Goal: Entertainment & Leisure: Consume media (video, audio)

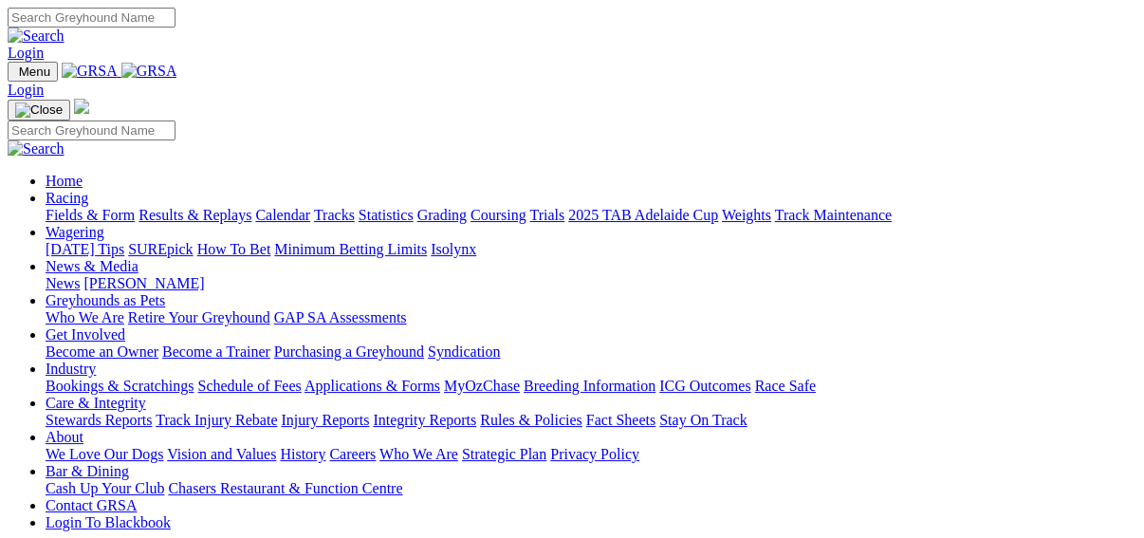
click at [64, 207] on link "Fields & Form" at bounding box center [90, 215] width 89 height 16
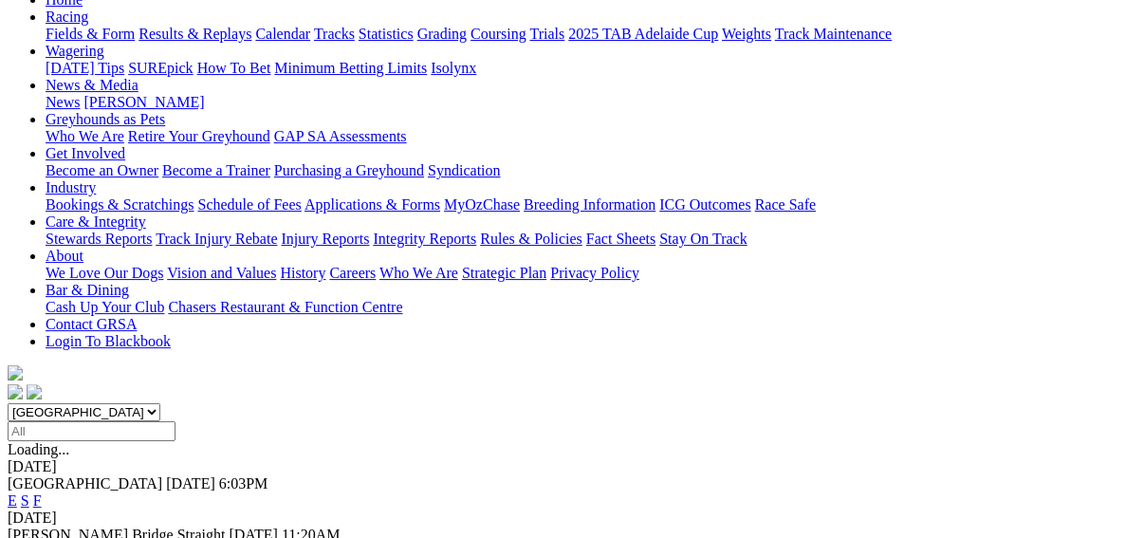
scroll to position [228, 0]
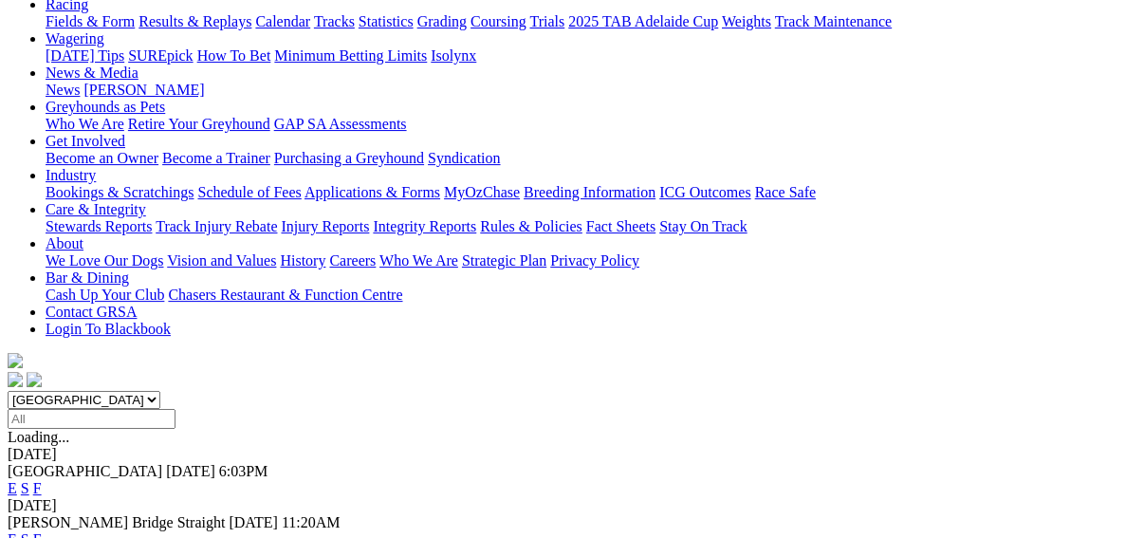
click at [17, 531] on link "E" at bounding box center [12, 539] width 9 height 16
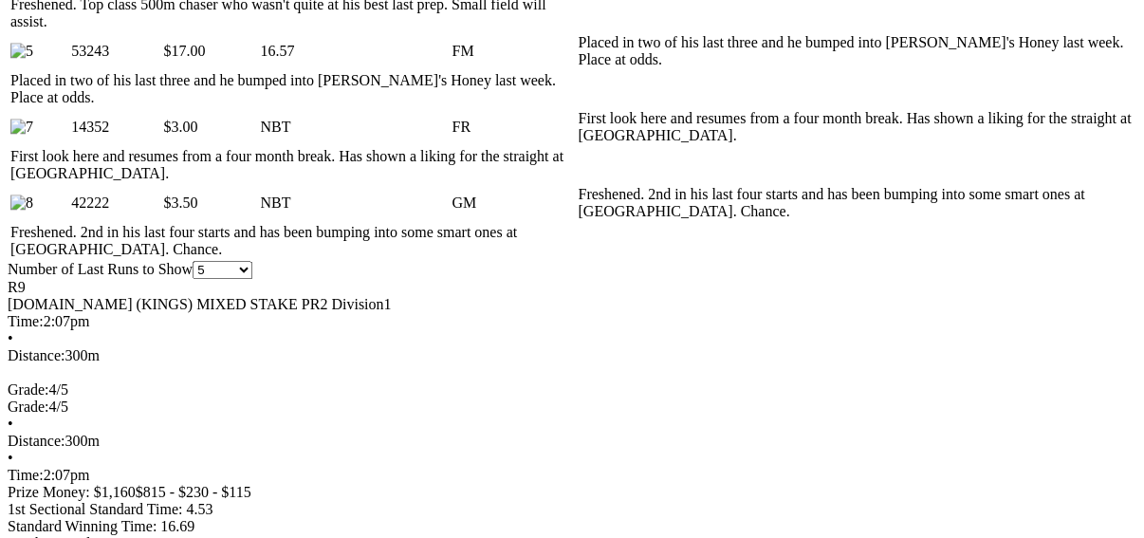
scroll to position [1290, 0]
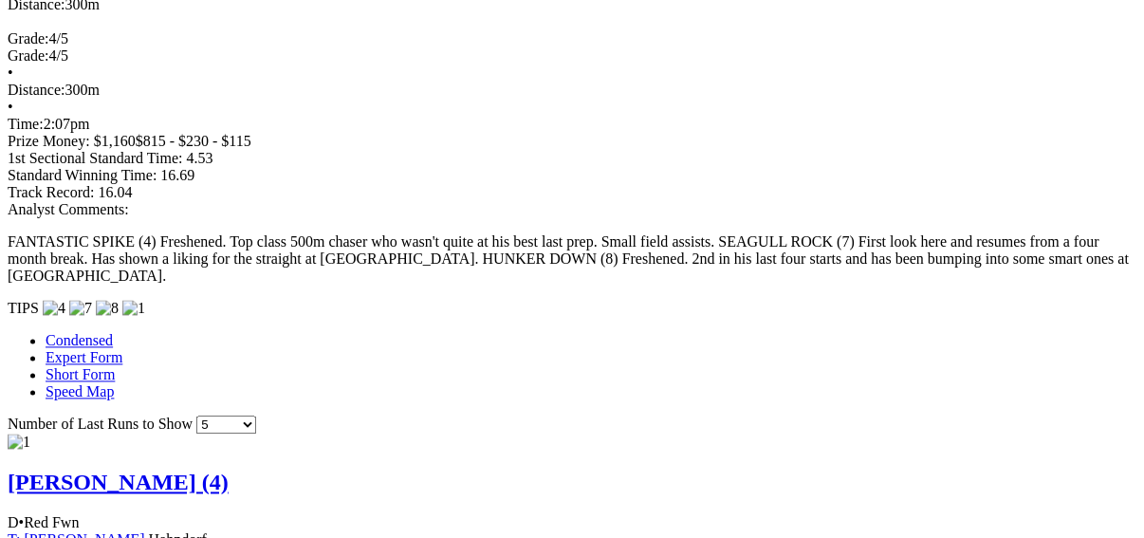
scroll to position [1593, 0]
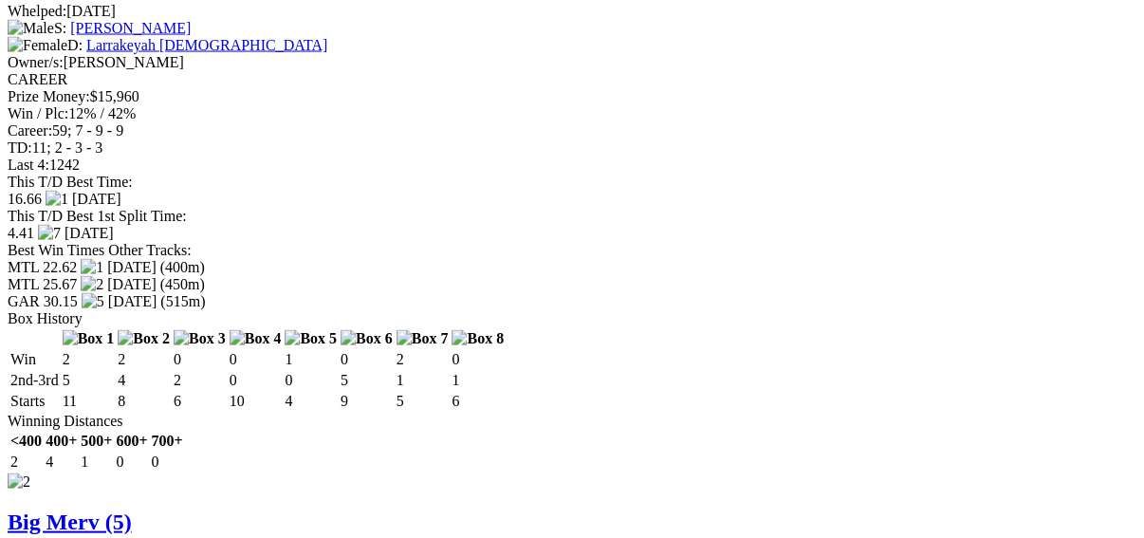
scroll to position [2503, 0]
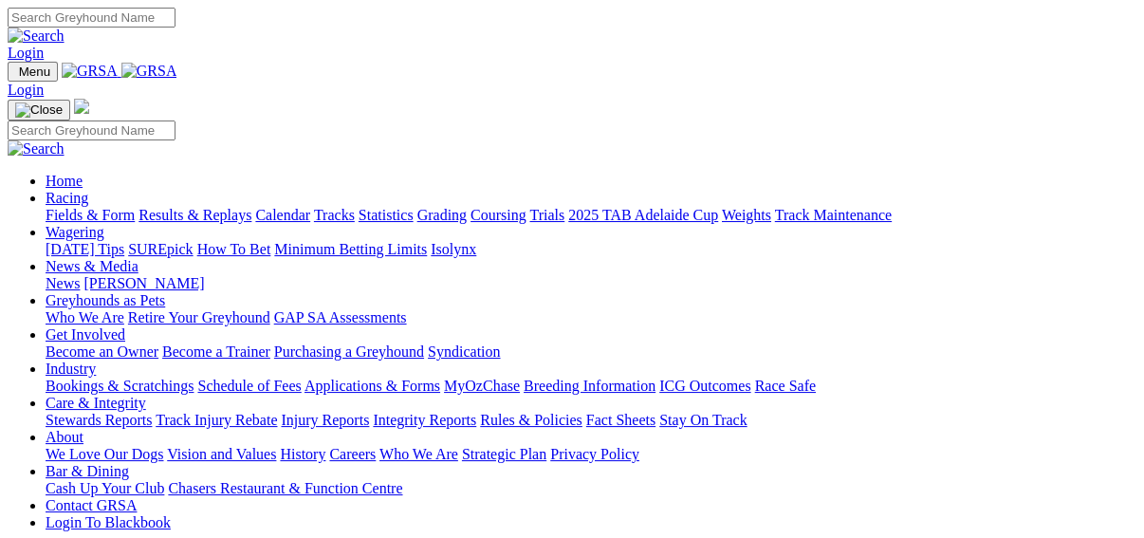
click at [209, 207] on link "Results & Replays" at bounding box center [194, 215] width 113 height 16
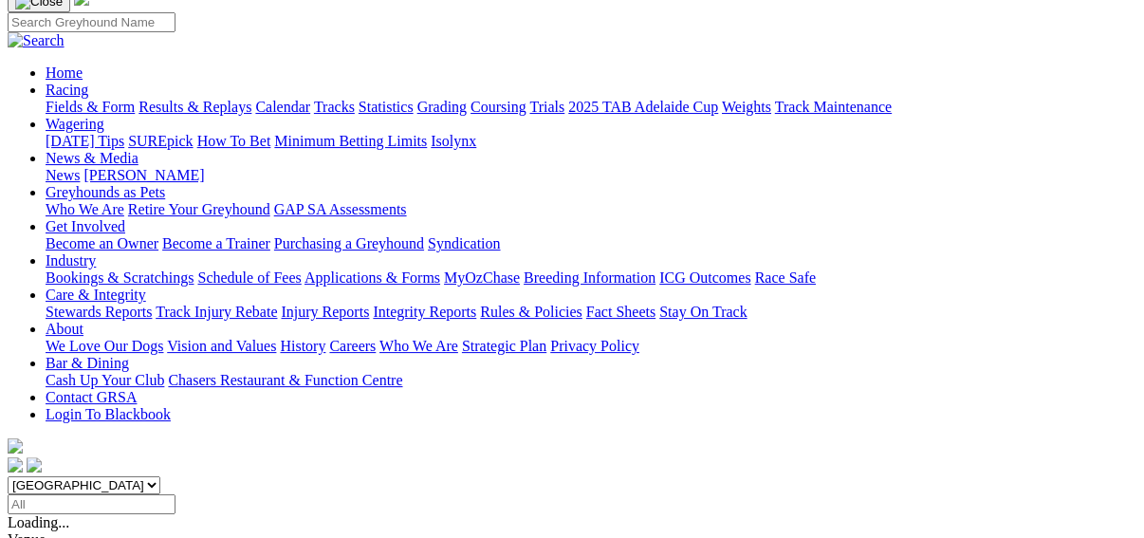
scroll to position [152, 0]
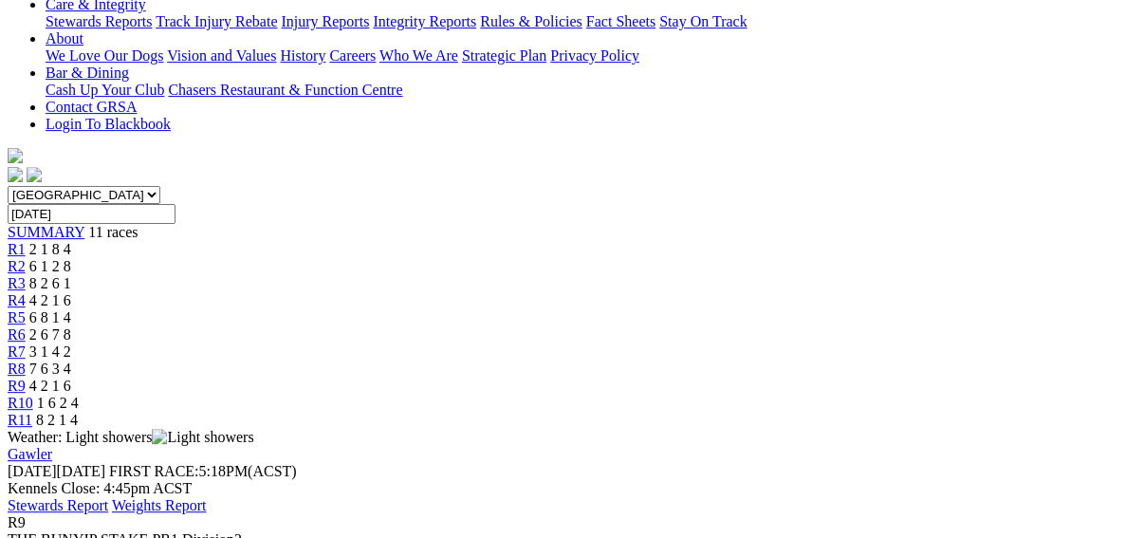
scroll to position [379, 0]
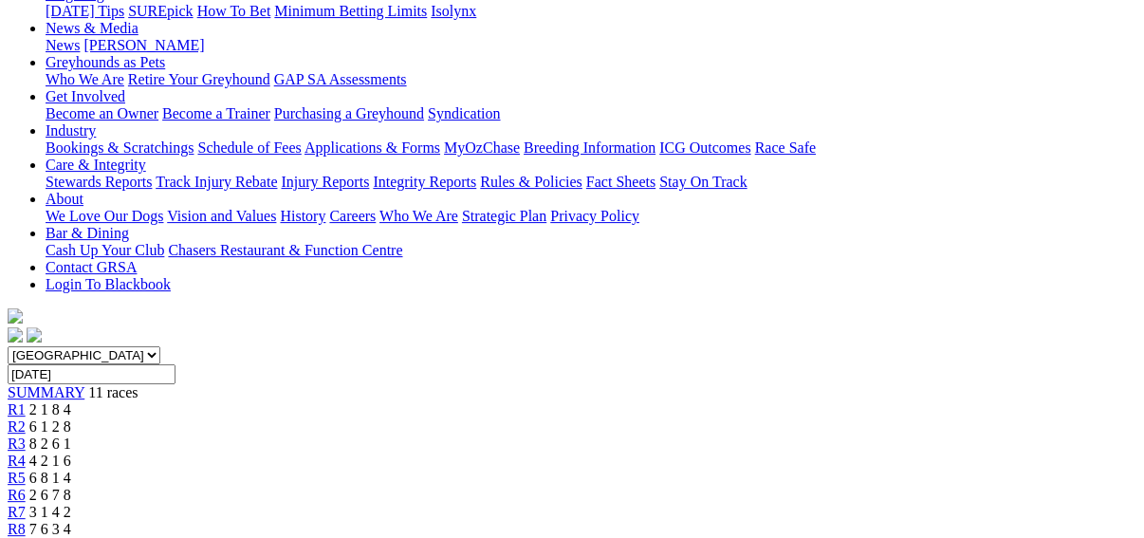
scroll to position [76, 0]
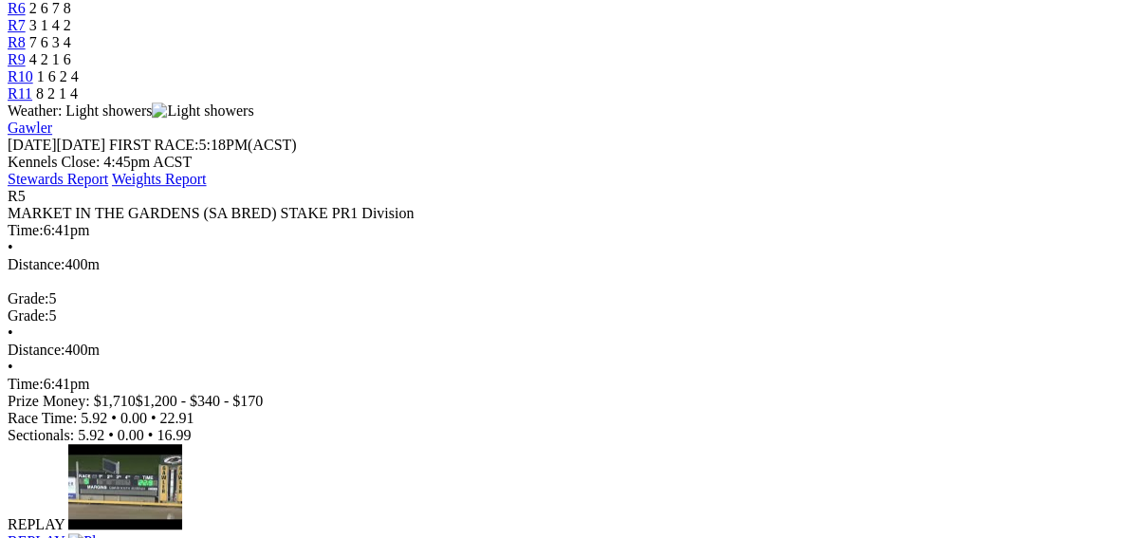
scroll to position [379, 0]
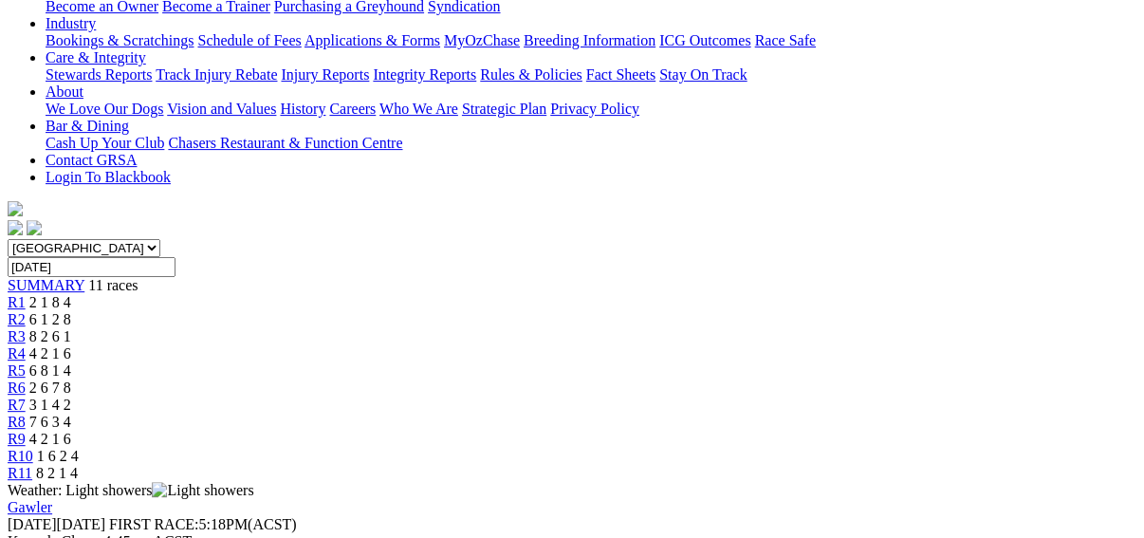
scroll to position [0, 0]
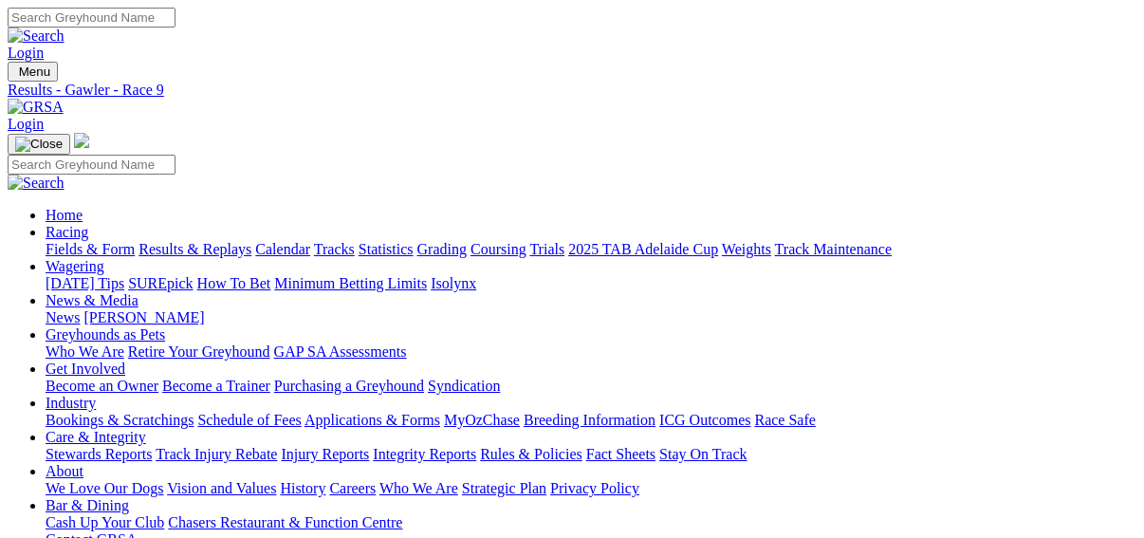
scroll to position [46, 0]
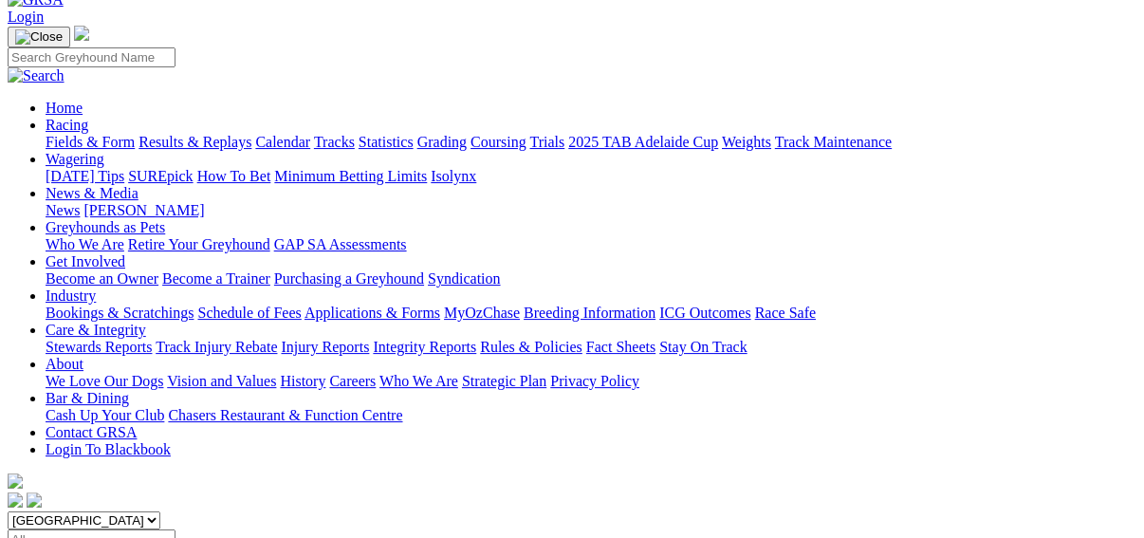
scroll to position [217, 0]
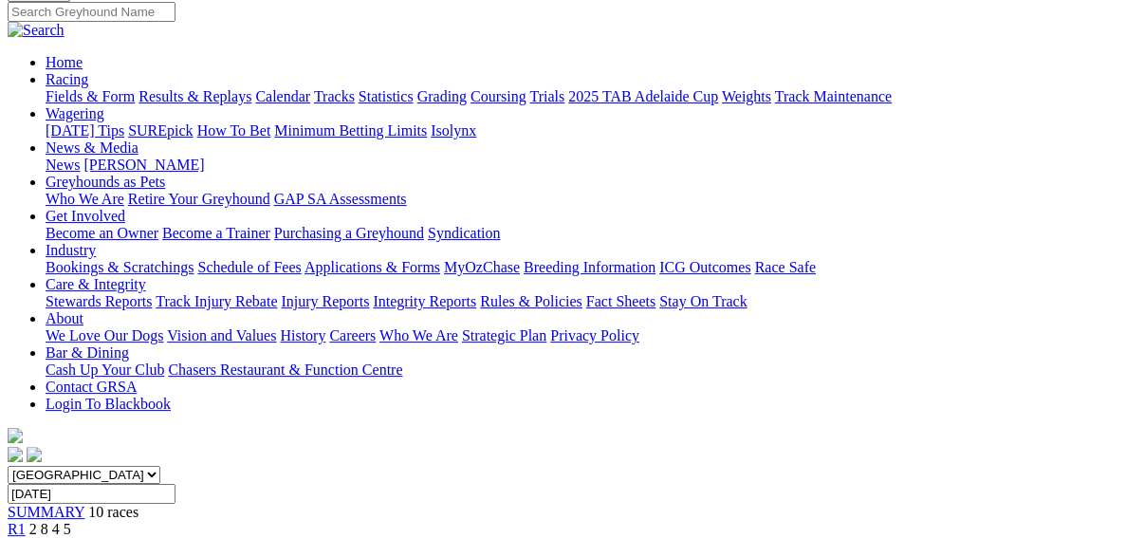
scroll to position [228, 0]
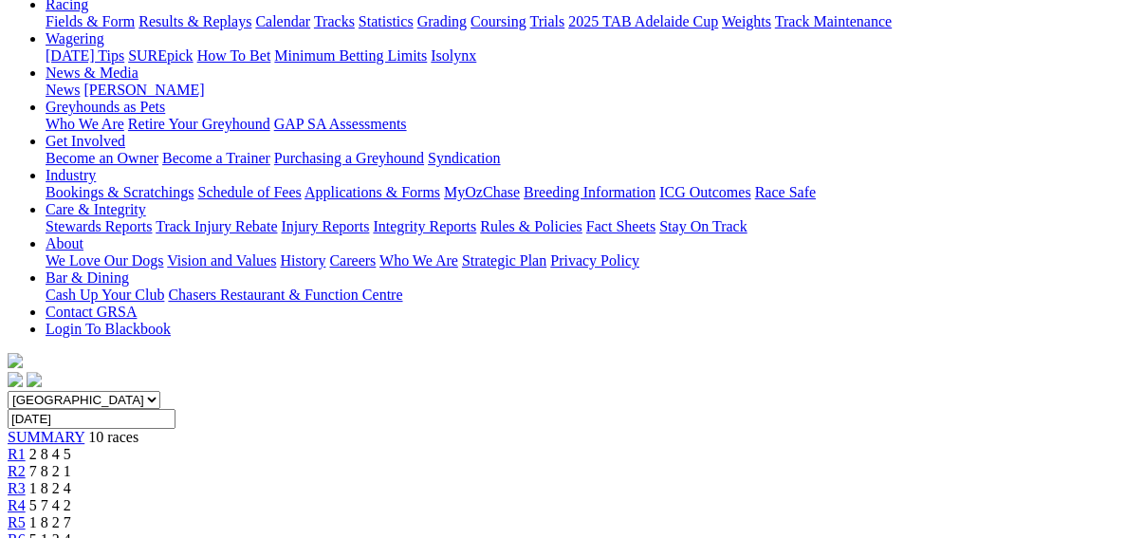
click at [26, 446] on span "R1" at bounding box center [17, 454] width 18 height 16
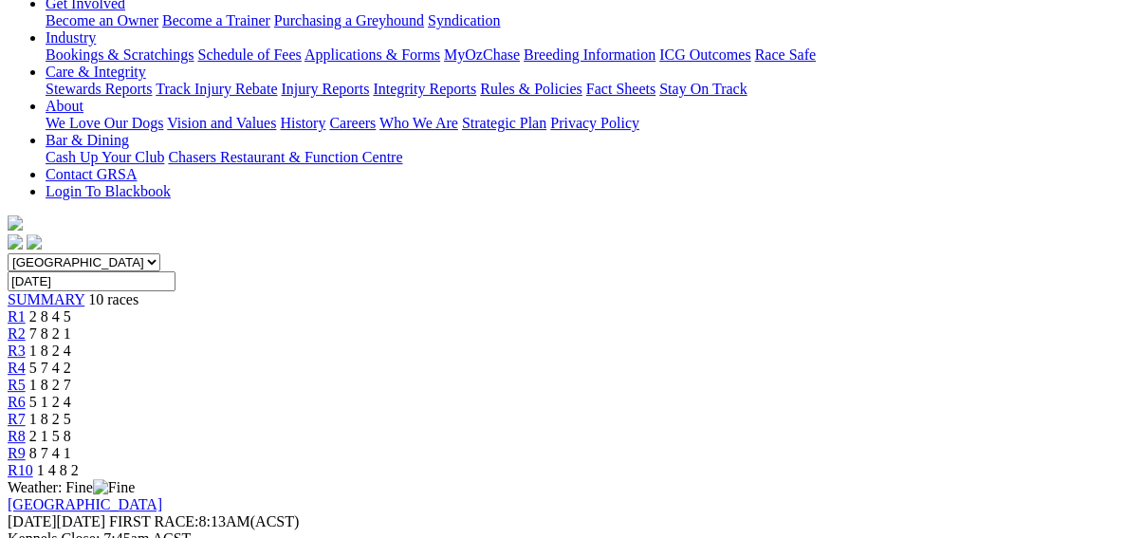
scroll to position [303, 0]
